Goal: Browse casually

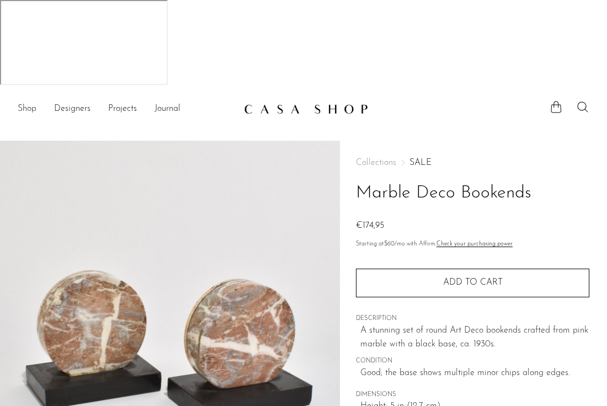
click at [30, 102] on link "Shop" at bounding box center [27, 109] width 19 height 14
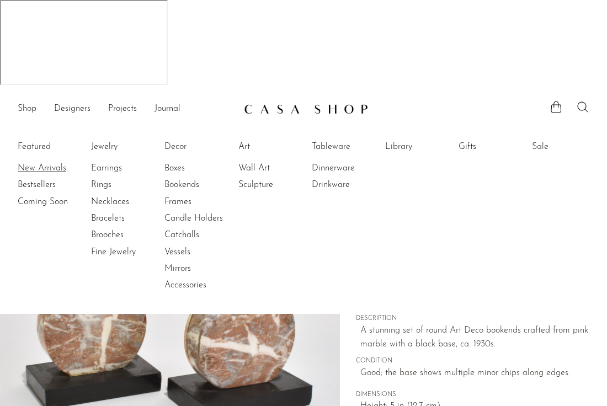
click at [40, 162] on link "New Arrivals" at bounding box center [59, 168] width 83 height 12
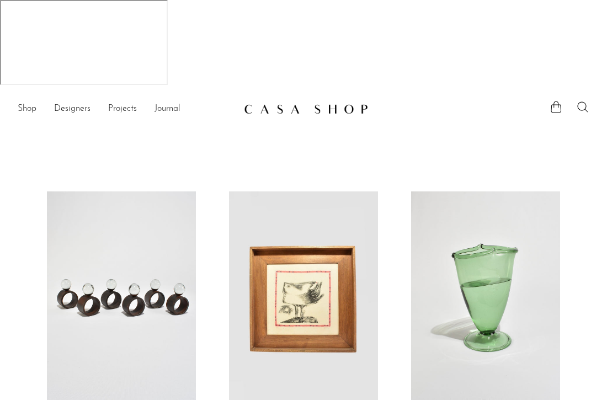
click at [88, 207] on link at bounding box center [121, 295] width 149 height 208
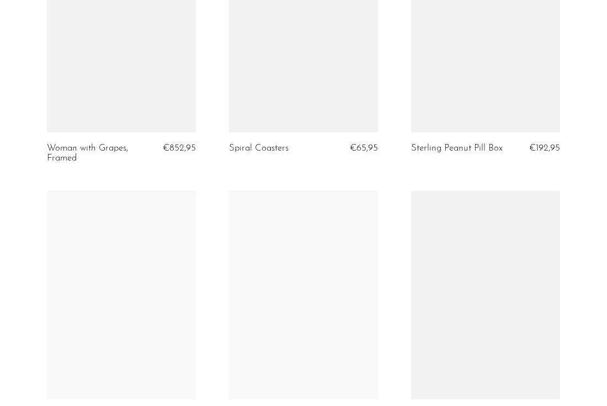
scroll to position [2662, 0]
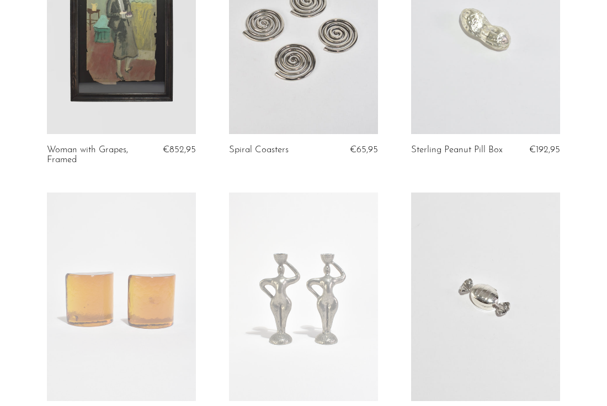
click at [329, 277] on link at bounding box center [303, 296] width 149 height 208
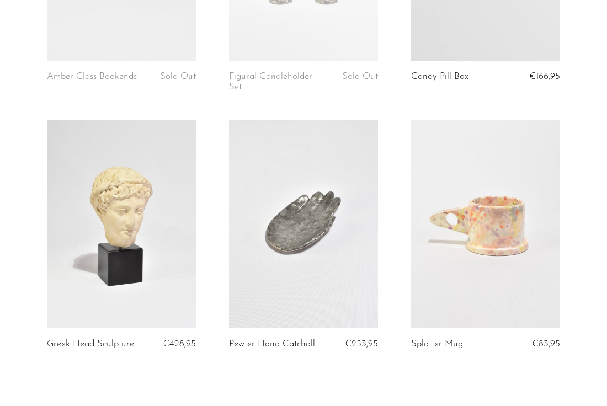
scroll to position [3030, 0]
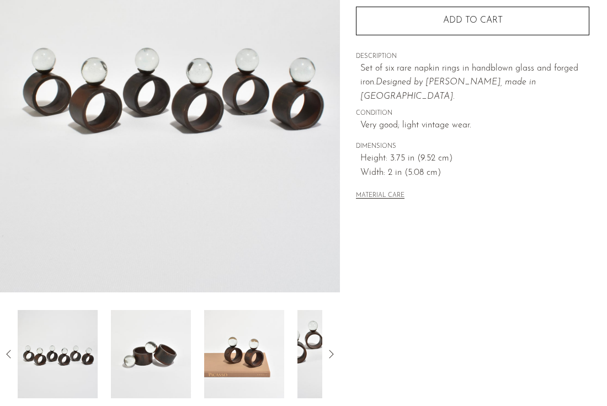
scroll to position [268, 0]
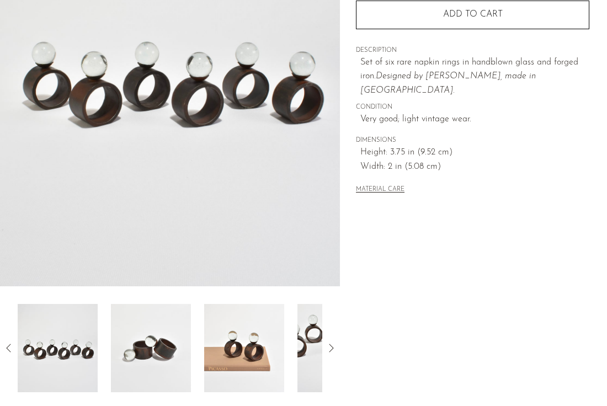
click at [333, 304] on div at bounding box center [170, 348] width 340 height 88
click at [333, 341] on icon at bounding box center [330, 347] width 13 height 13
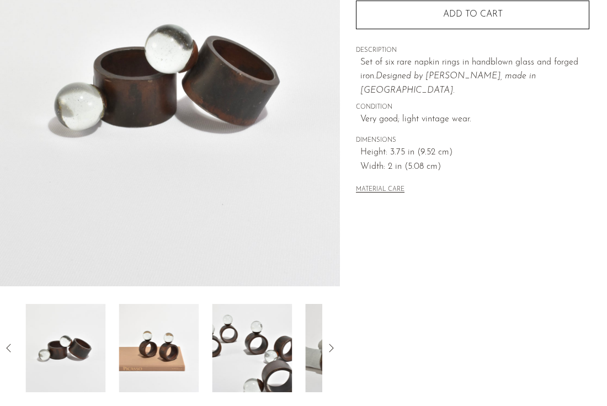
click at [333, 341] on icon at bounding box center [330, 347] width 13 height 13
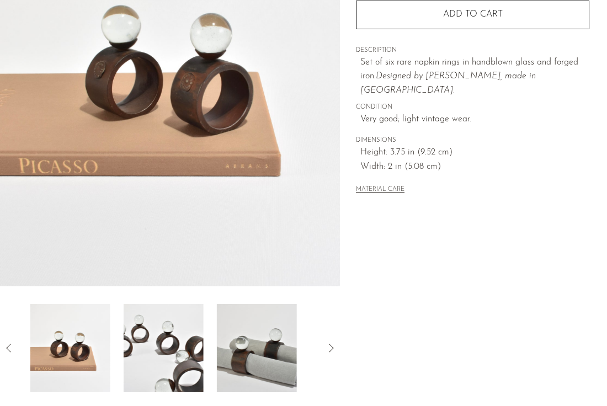
click at [333, 341] on icon at bounding box center [330, 347] width 13 height 13
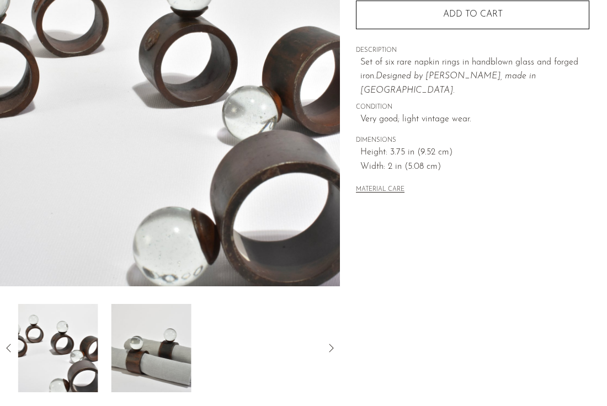
click at [171, 304] on img at bounding box center [151, 348] width 80 height 88
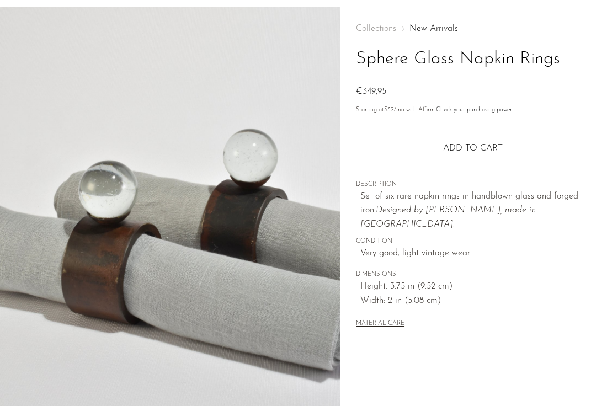
scroll to position [50, 0]
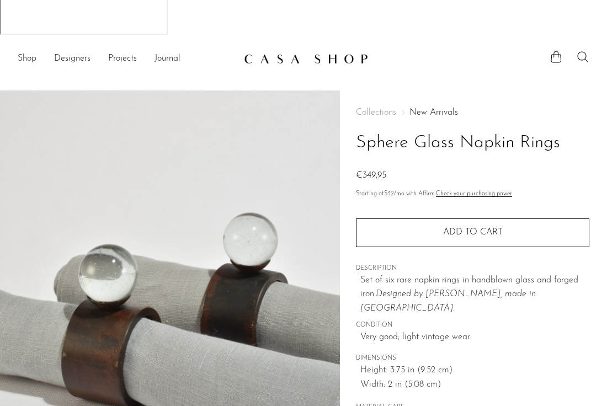
drag, startPoint x: 386, startPoint y: 87, endPoint x: 347, endPoint y: 89, distance: 39.2
click at [347, 90] on div "Collections New Arrivals Sphere Glass Napkin Rings €349,95 Starting at $32 /mo …" at bounding box center [473, 349] width 267 height 519
click at [416, 108] on div "Collections New Arrivals Sphere Glass Napkin Rings €349,95" at bounding box center [472, 145] width 233 height 75
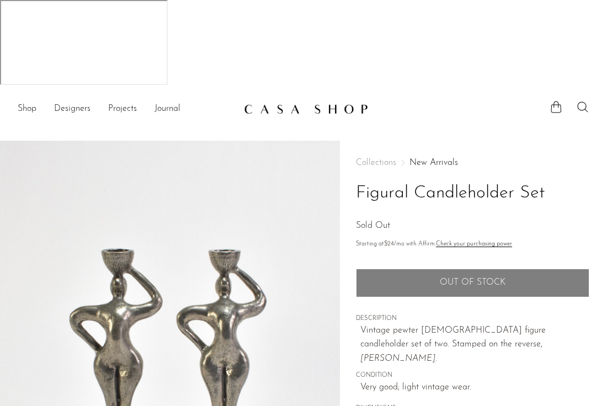
scroll to position [49, 0]
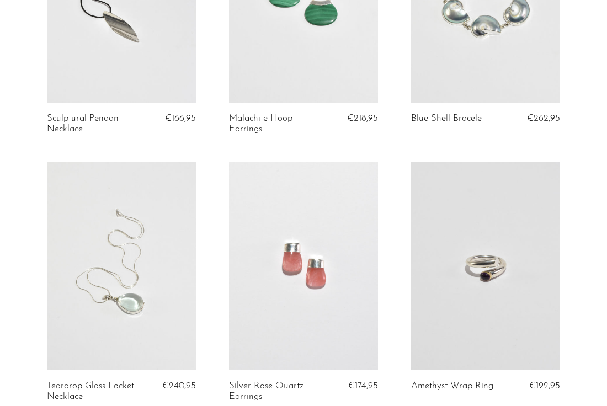
scroll to position [3171, 0]
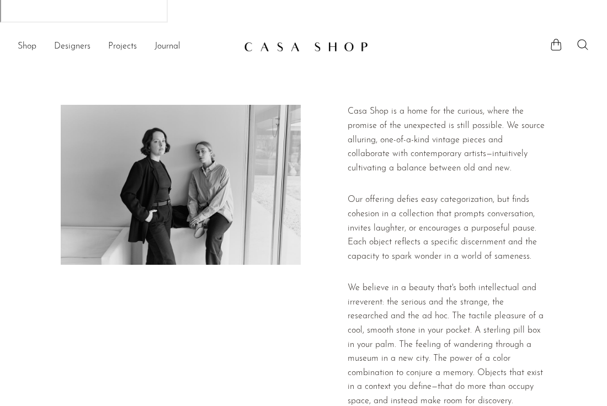
scroll to position [67, 0]
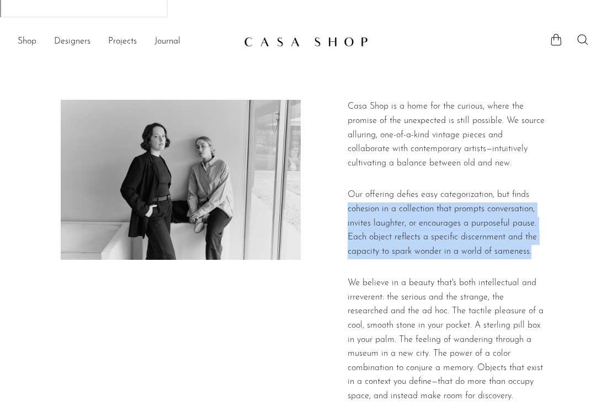
drag, startPoint x: 534, startPoint y: 167, endPoint x: 551, endPoint y: 105, distance: 64.1
click at [551, 105] on div "Casa Shop is a home for the curious, where the promise of the unexpected is sti…" at bounding box center [303, 379] width 607 height 559
click at [545, 169] on div "Casa Shop is a home for the curious, where the promise of the unexpected is sti…" at bounding box center [446, 379] width 199 height 559
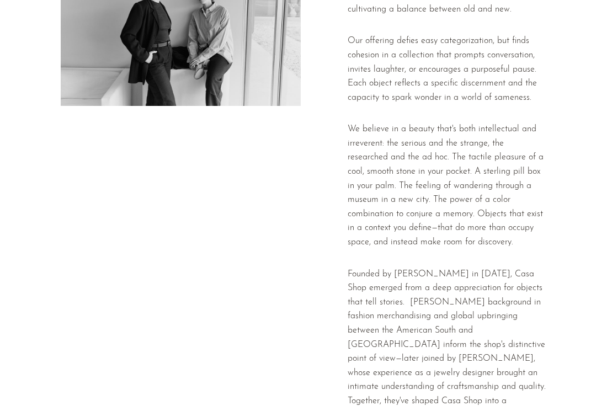
scroll to position [0, 0]
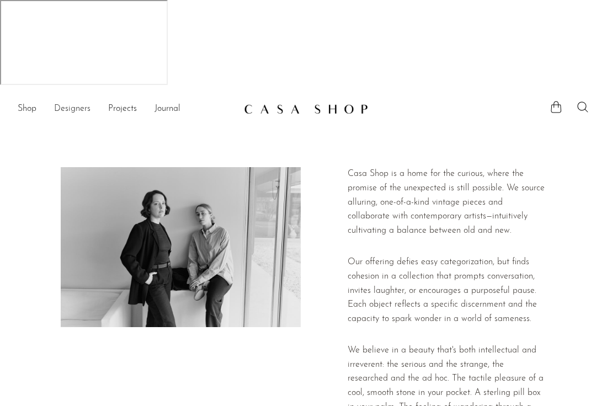
click at [79, 102] on link "Designers" at bounding box center [72, 109] width 36 height 14
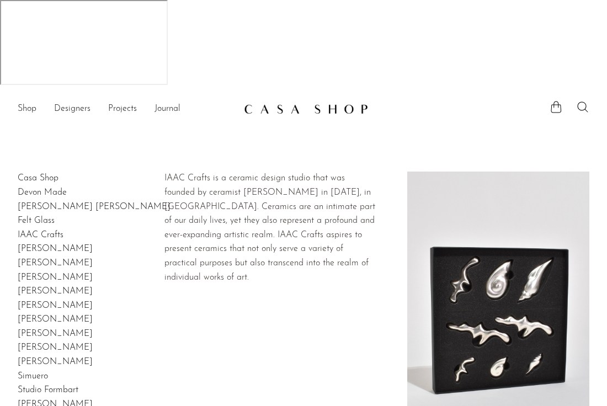
click at [40, 231] on link "IAAC Crafts" at bounding box center [41, 235] width 46 height 9
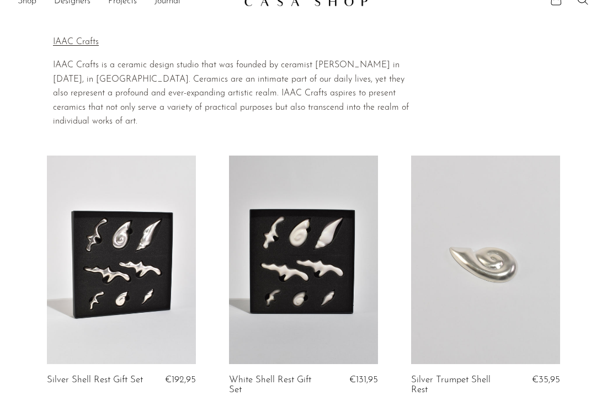
scroll to position [112, 0]
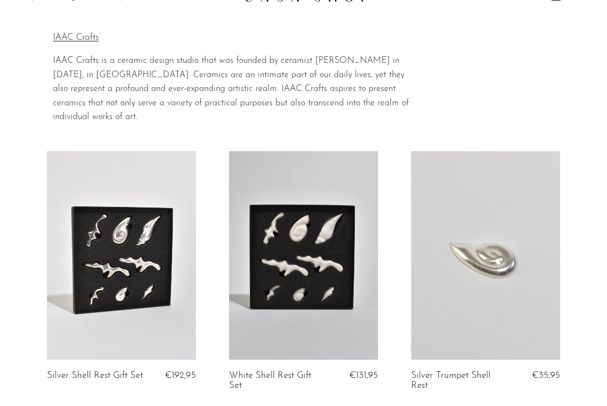
click at [144, 170] on link at bounding box center [121, 255] width 149 height 208
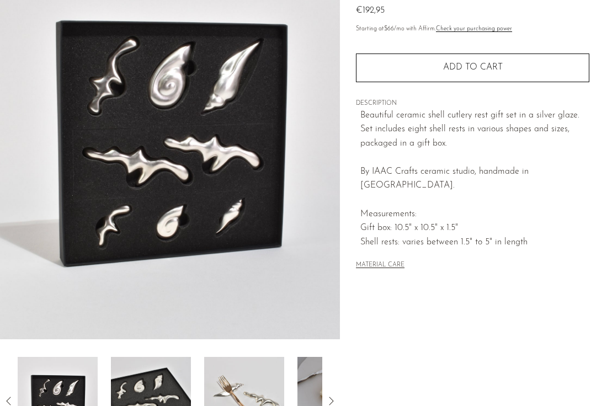
scroll to position [239, 0]
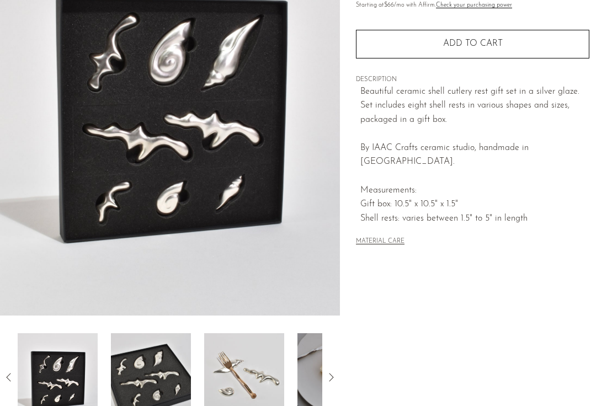
click at [254, 333] on img at bounding box center [244, 377] width 80 height 88
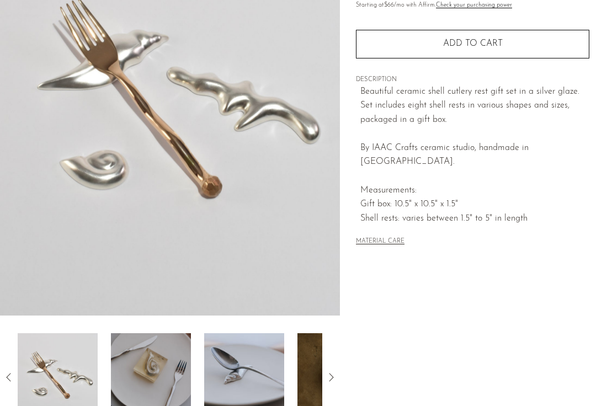
click at [260, 333] on img at bounding box center [244, 377] width 80 height 88
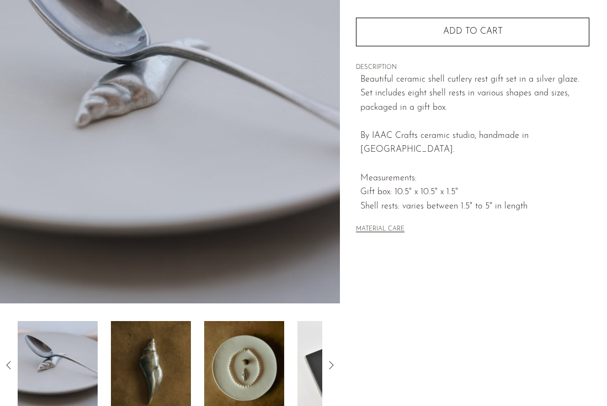
scroll to position [254, 0]
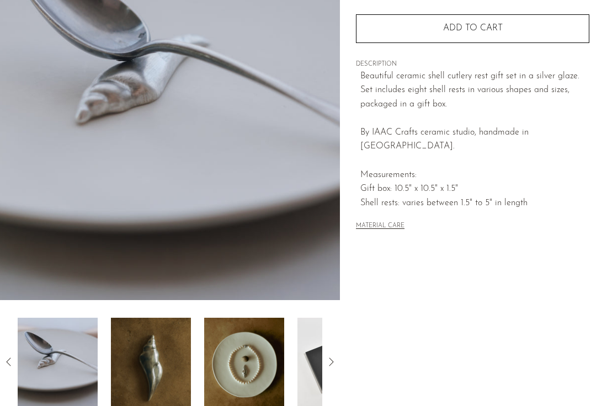
click at [249, 318] on img at bounding box center [244, 362] width 80 height 88
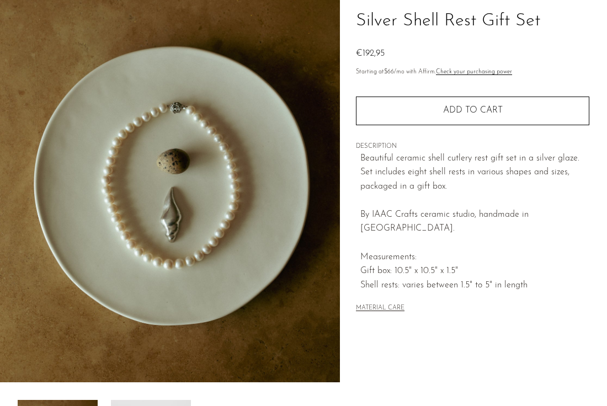
scroll to position [0, 0]
